Goal: Information Seeking & Learning: Stay updated

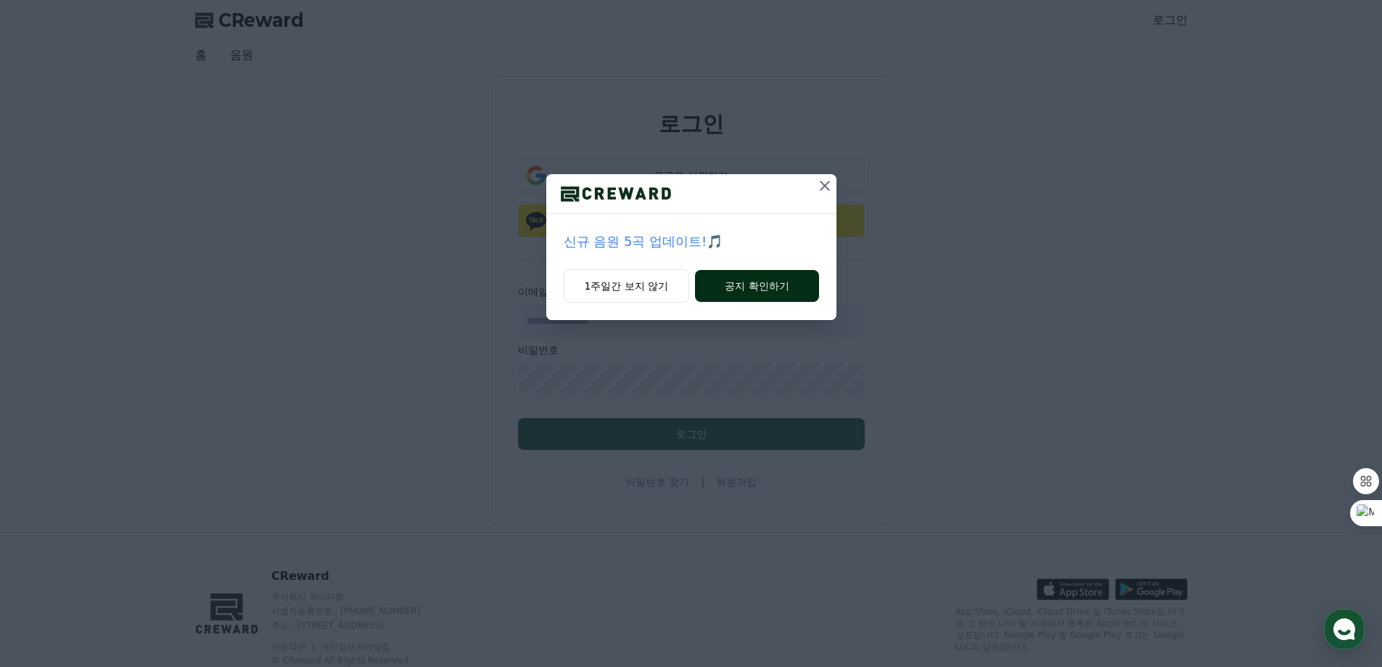
click at [748, 283] on button "공지 확인하기" at bounding box center [756, 286] width 123 height 32
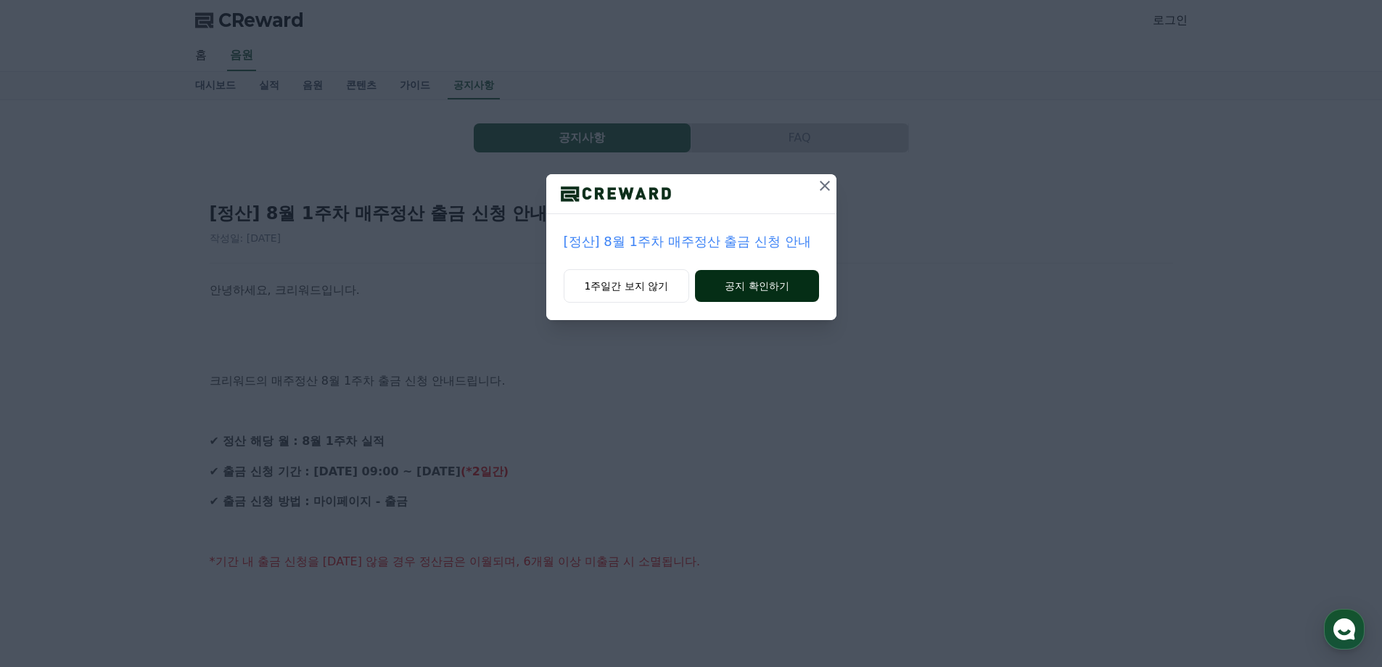
click at [759, 284] on button "공지 확인하기" at bounding box center [756, 286] width 123 height 32
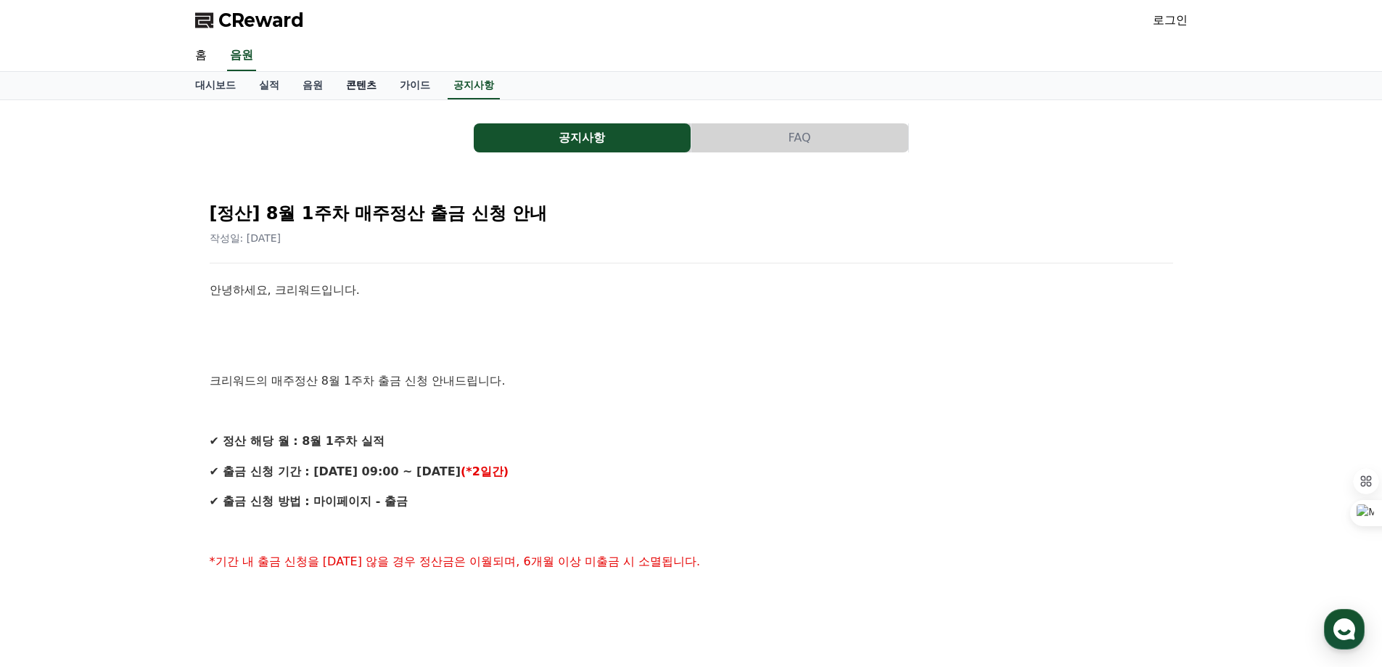
click at [350, 81] on link "콘텐츠" at bounding box center [361, 86] width 54 height 28
click at [356, 85] on link "콘텐츠" at bounding box center [361, 86] width 42 height 28
click at [715, 265] on div "[정산] 8월 1주차 매주정산 출금 신청 안내 작성일: 2025-08-13 안녕하세요, 크리워드입니다. 크리워드의 매주정산 8월 1주차 출금 …" at bounding box center [691, 674] width 969 height 974
click at [365, 83] on link "콘텐츠" at bounding box center [361, 86] width 54 height 28
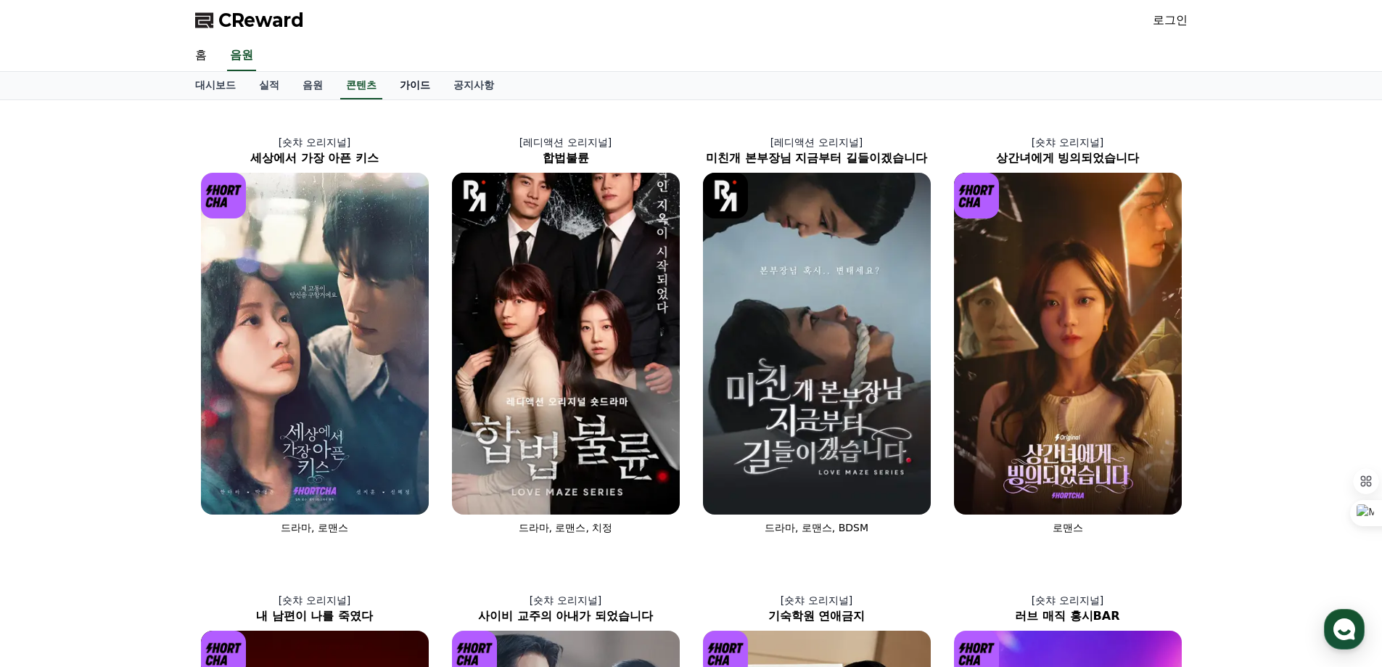
click at [413, 88] on link "가이드" at bounding box center [415, 86] width 54 height 28
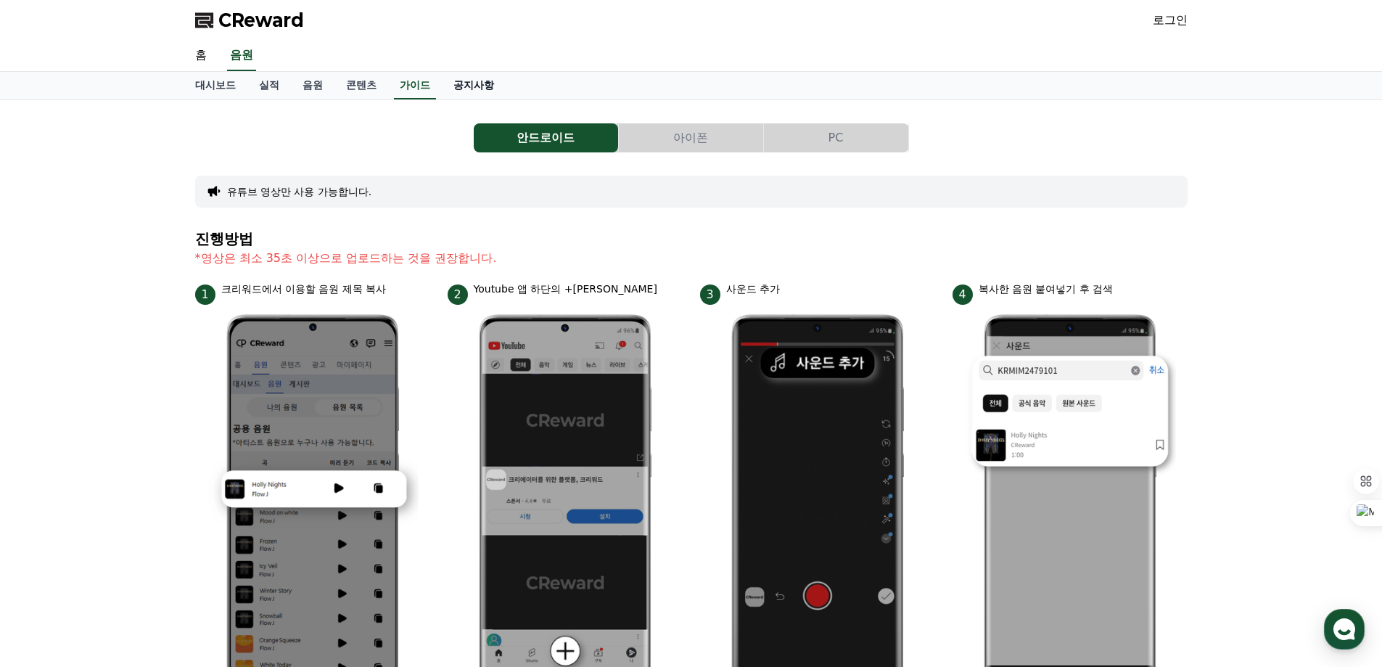
click at [461, 83] on link "공지사항" at bounding box center [474, 86] width 64 height 28
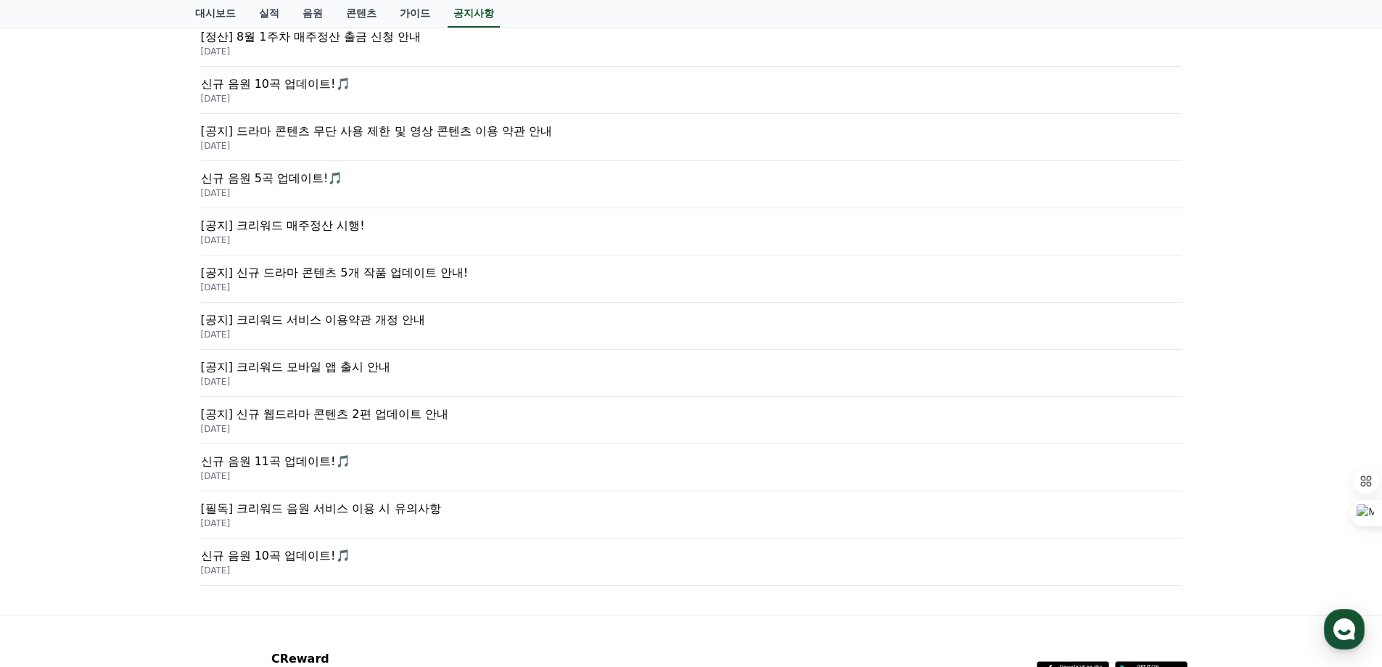
scroll to position [363, 0]
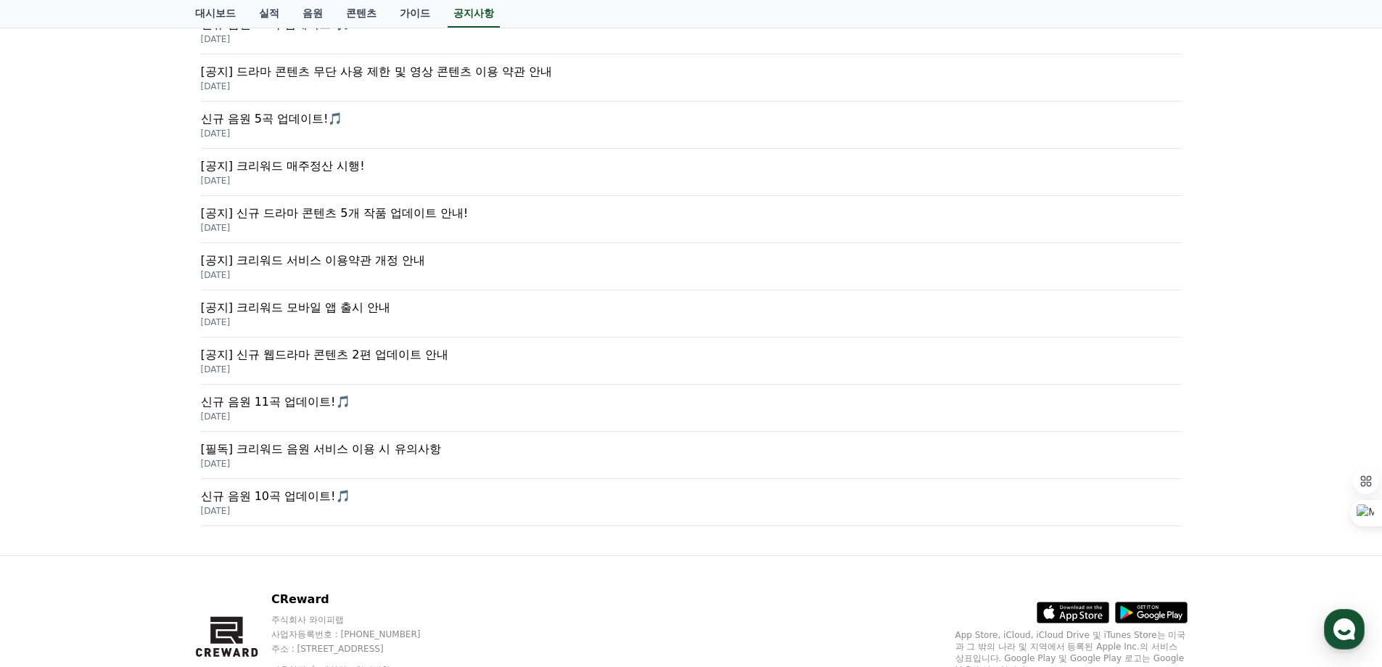
click at [356, 216] on p "[공지] 신규 드라마 콘텐츠 5개 작품 업데이트 안내!" at bounding box center [691, 213] width 981 height 17
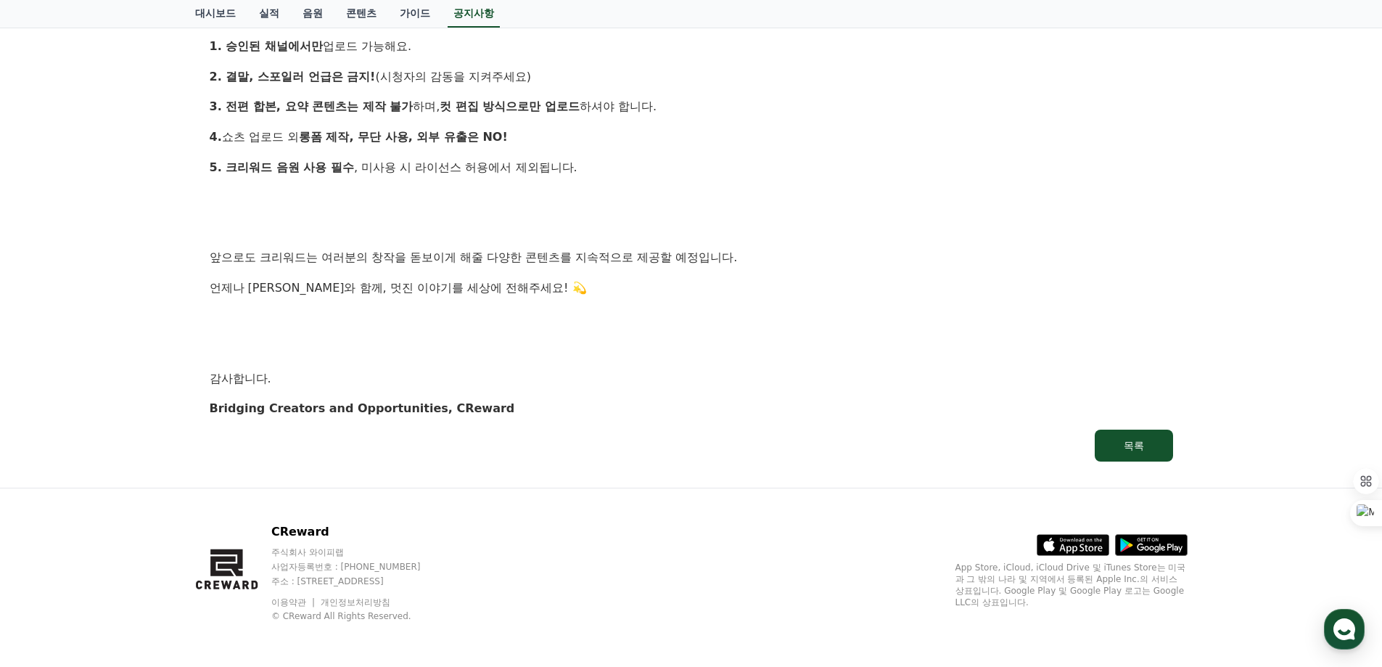
scroll to position [1410, 0]
